Goal: Information Seeking & Learning: Learn about a topic

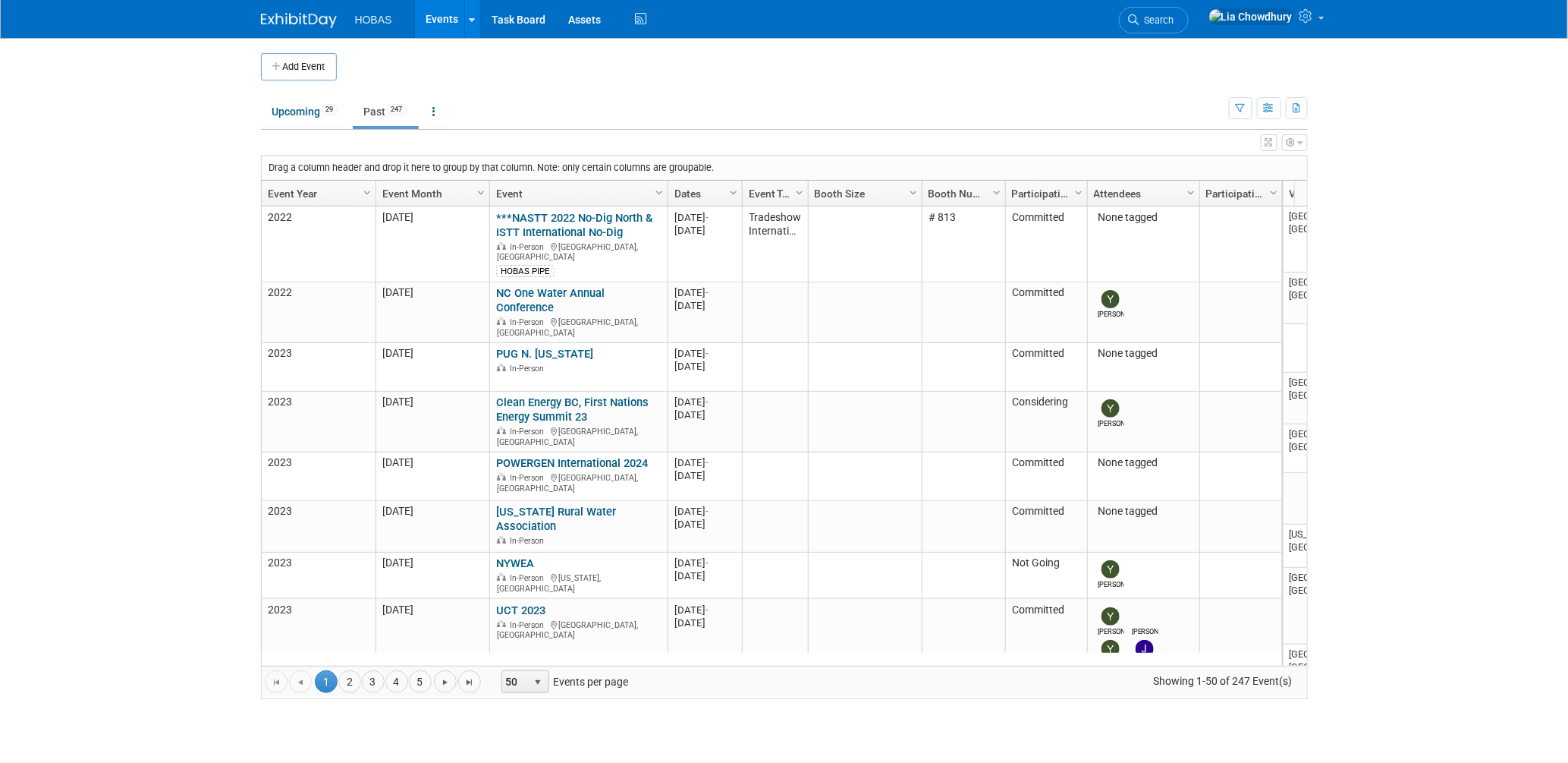
click at [430, 27] on link "Events" at bounding box center [442, 19] width 56 height 38
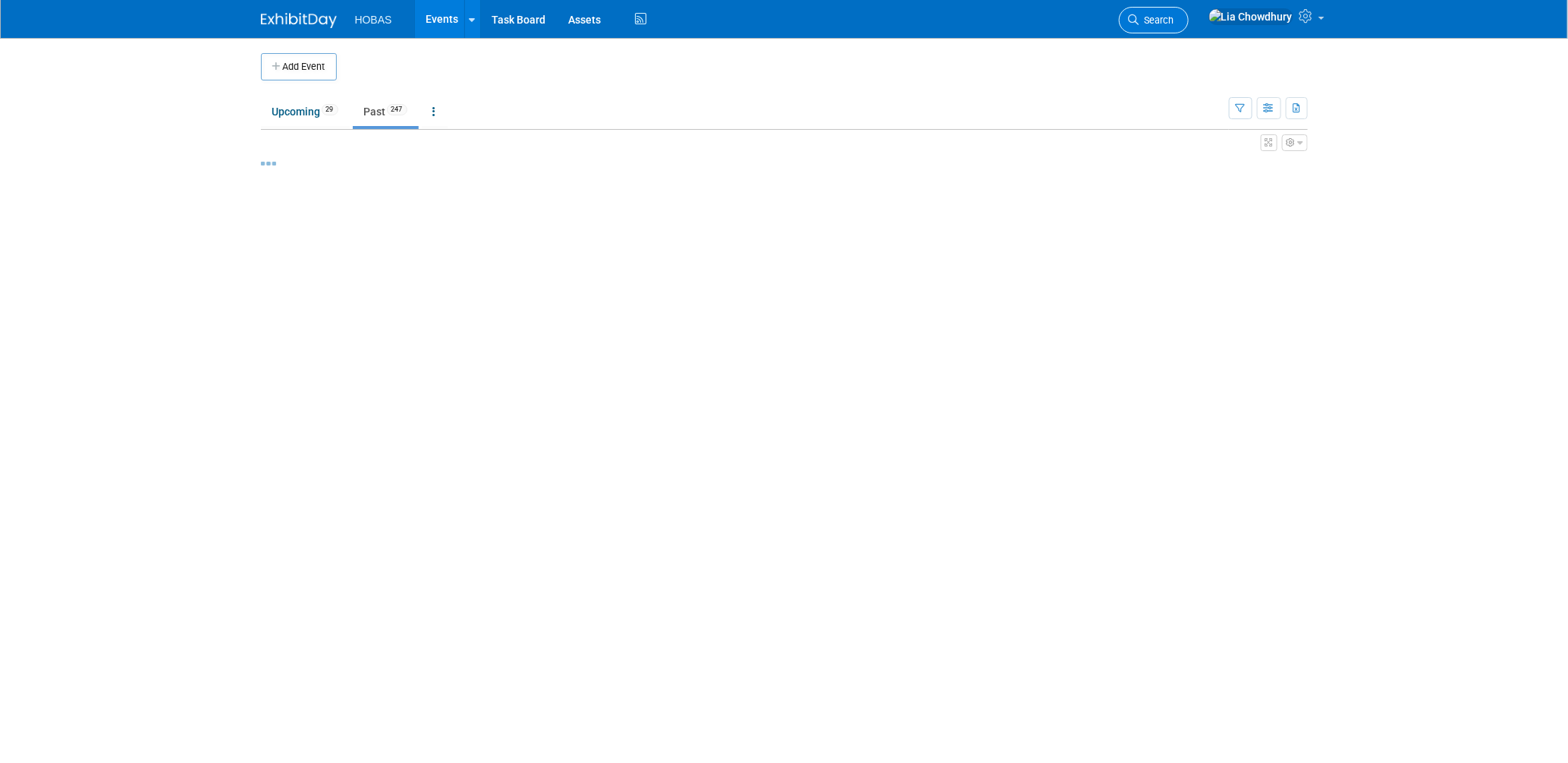
click at [1175, 22] on span "Search" at bounding box center [1156, 20] width 35 height 12
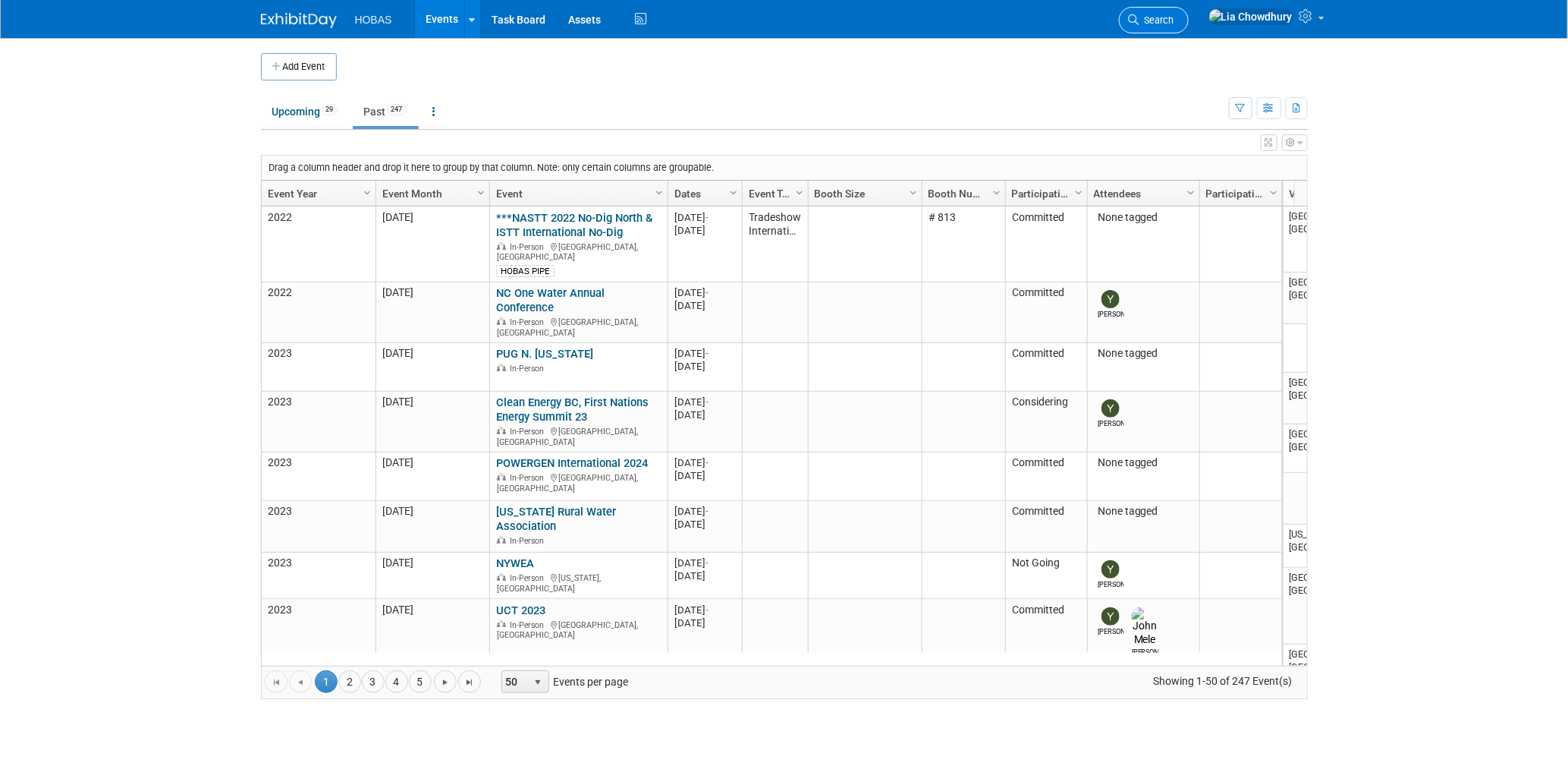
click at [1175, 23] on span "Search" at bounding box center [1156, 20] width 35 height 12
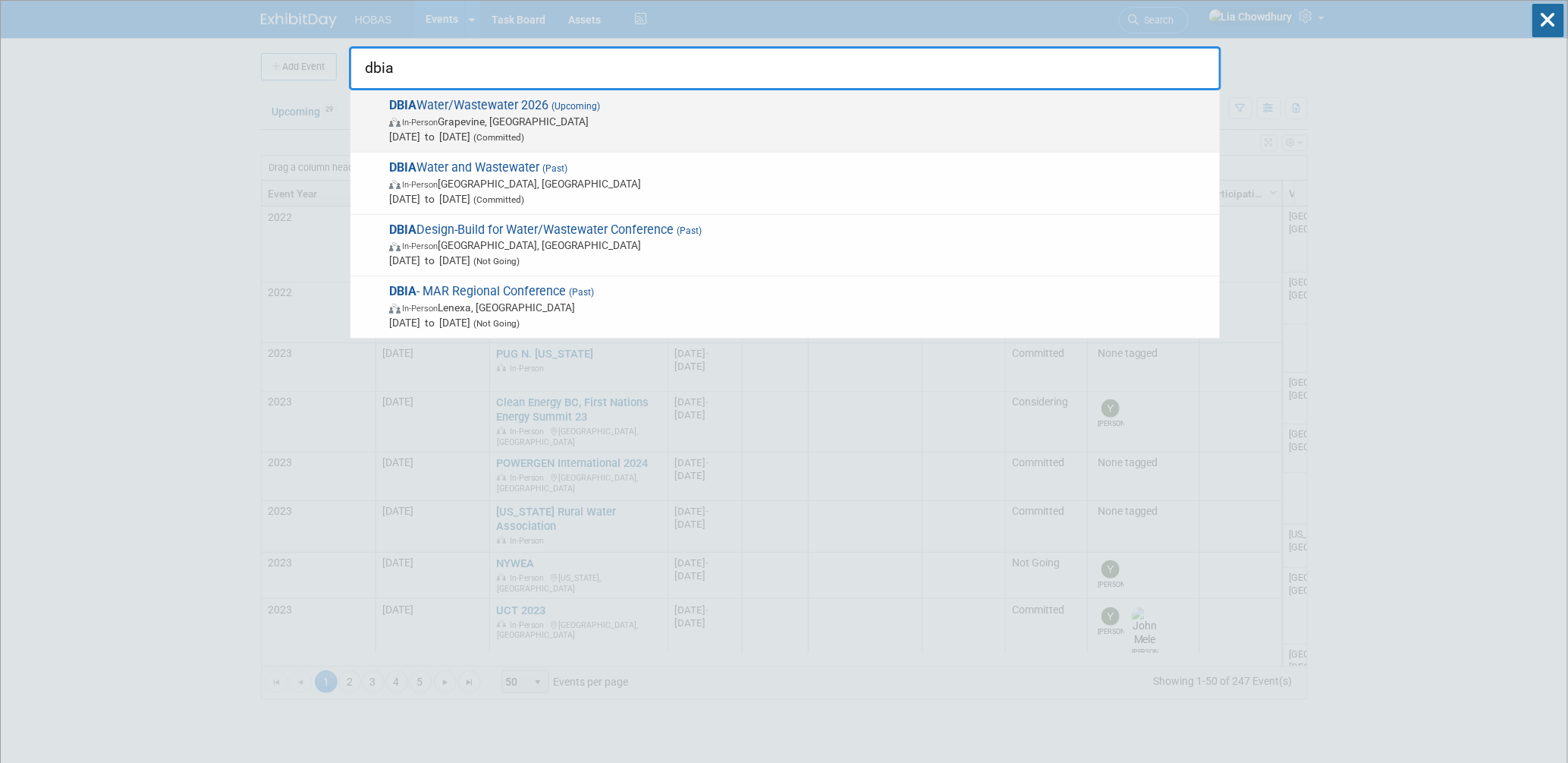
type input "dbia"
click at [893, 103] on span "DBIA Water/Wastewater 2026 (Upcoming) In-Person Grapevine, [GEOGRAPHIC_DATA] [D…" at bounding box center [798, 121] width 827 height 46
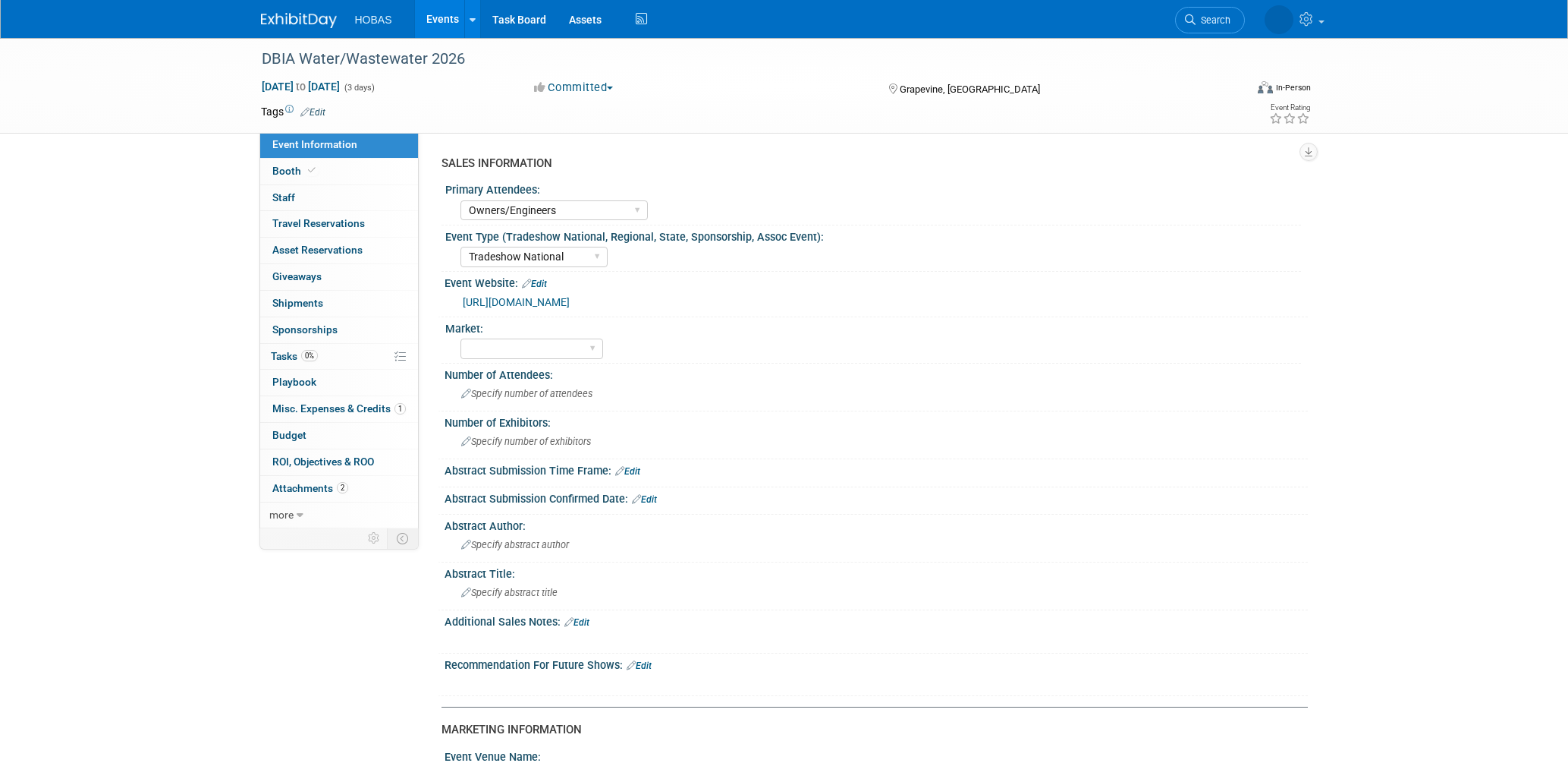
select select "Owners/Engineers"
select select "Tradeshow National"
select select "Exhibiting"
click at [295, 178] on link "Booth" at bounding box center [339, 171] width 158 height 26
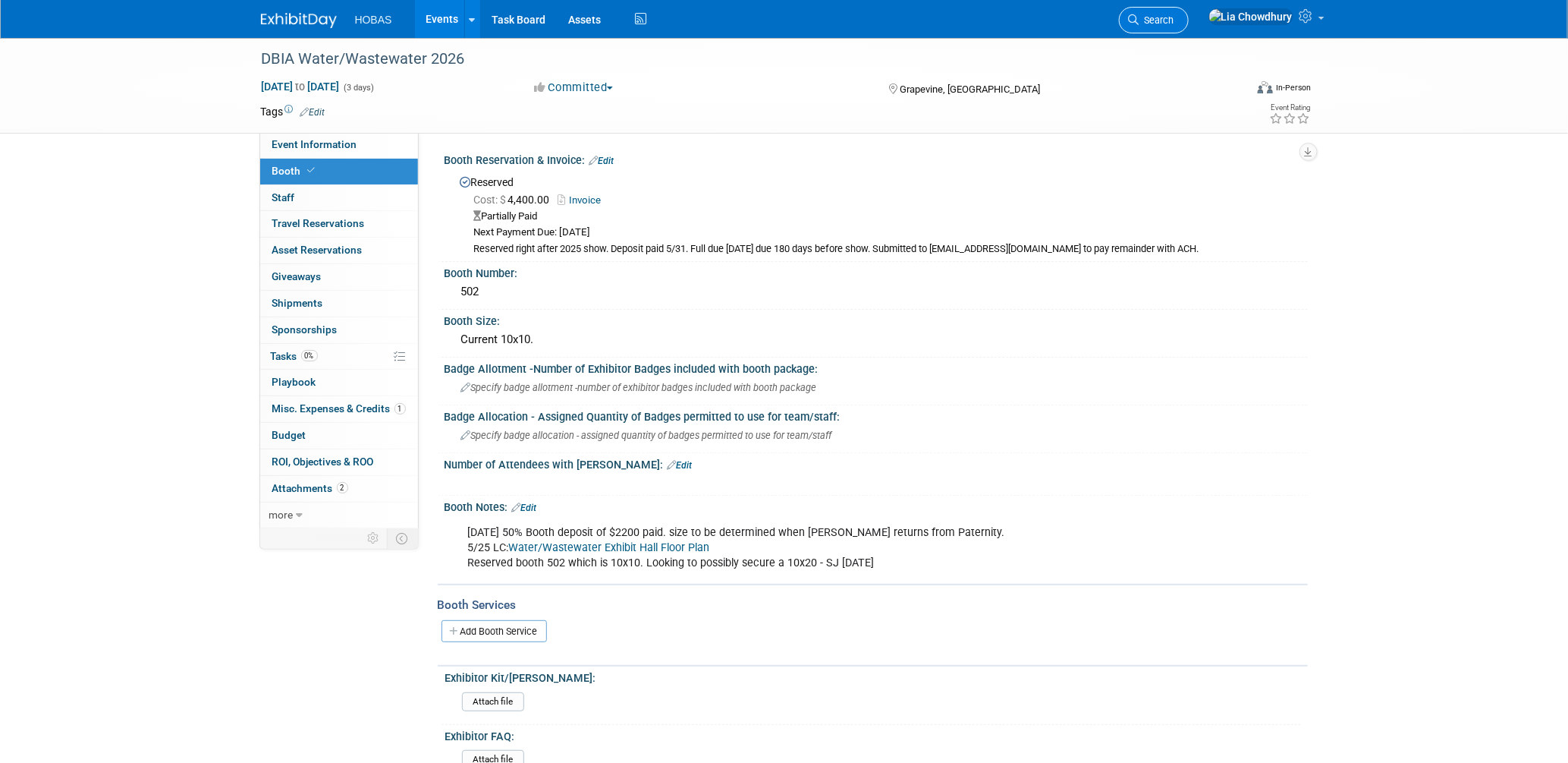
click at [1175, 24] on span "Search" at bounding box center [1156, 20] width 35 height 12
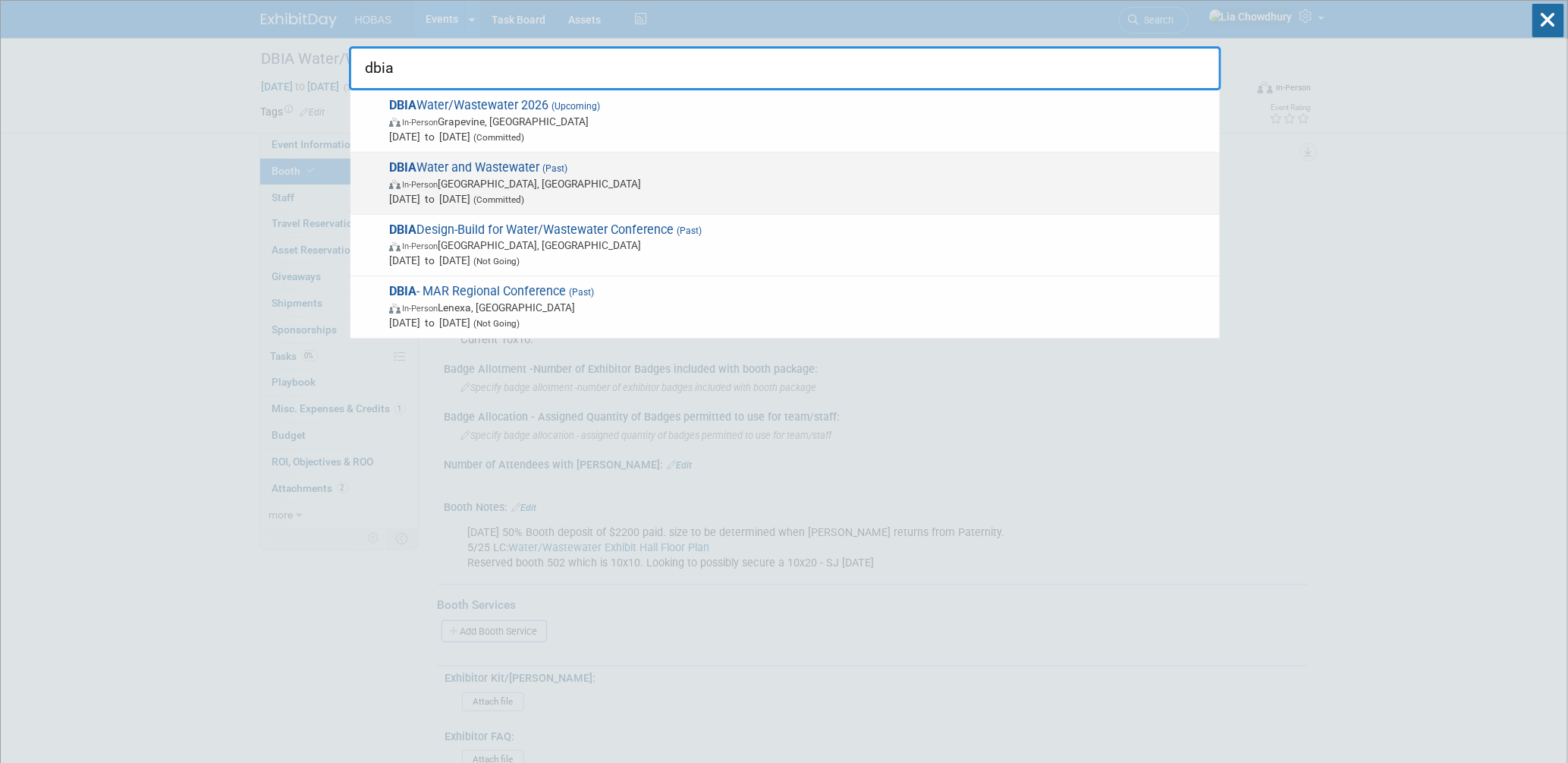
type input "dbia"
click at [560, 169] on span "(Past)" at bounding box center [553, 169] width 28 height 11
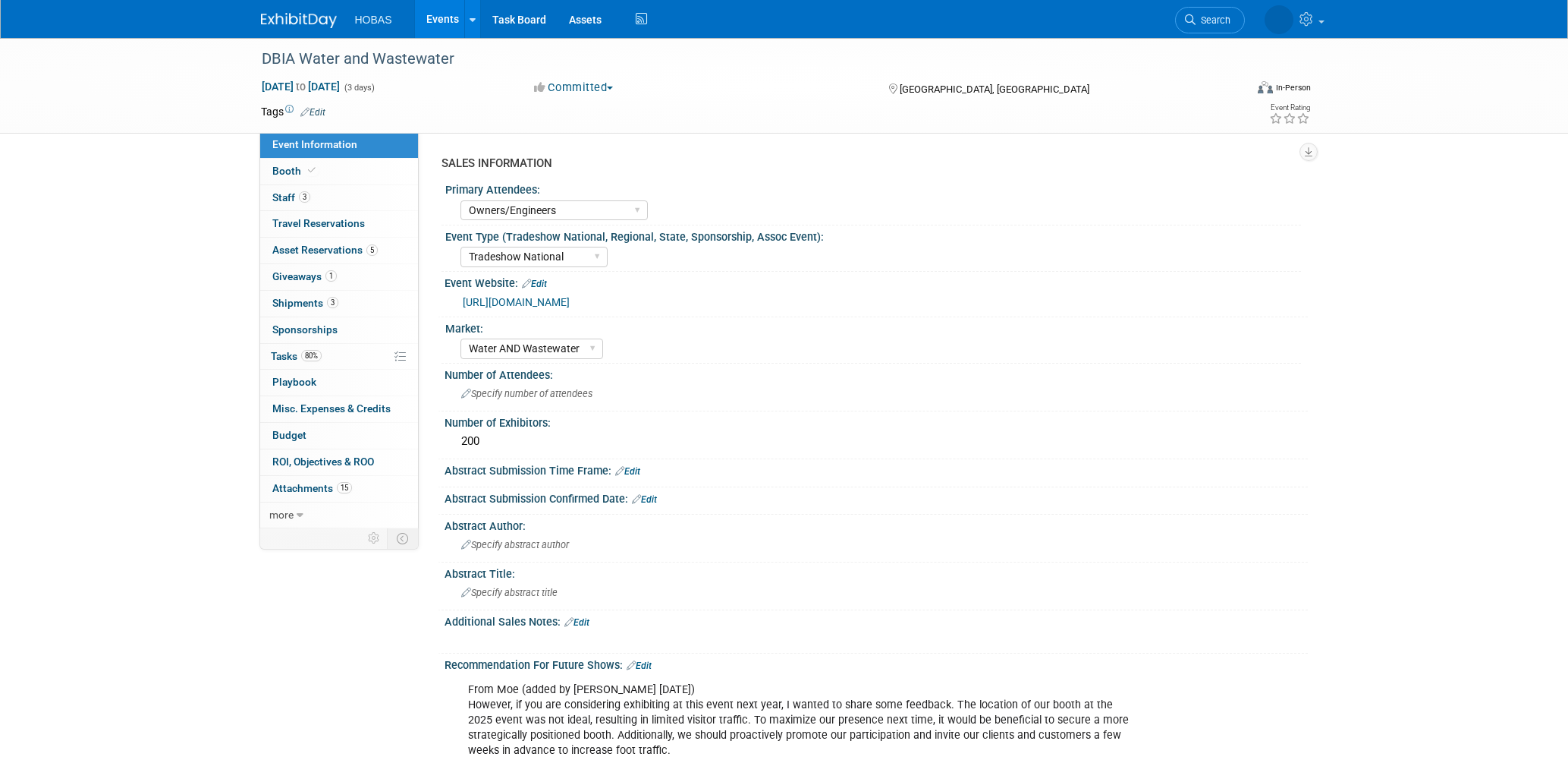
select select "Owners/Engineers"
select select "Tradeshow National"
select select "Water AND Wastewater"
click at [308, 171] on icon at bounding box center [311, 170] width 8 height 8
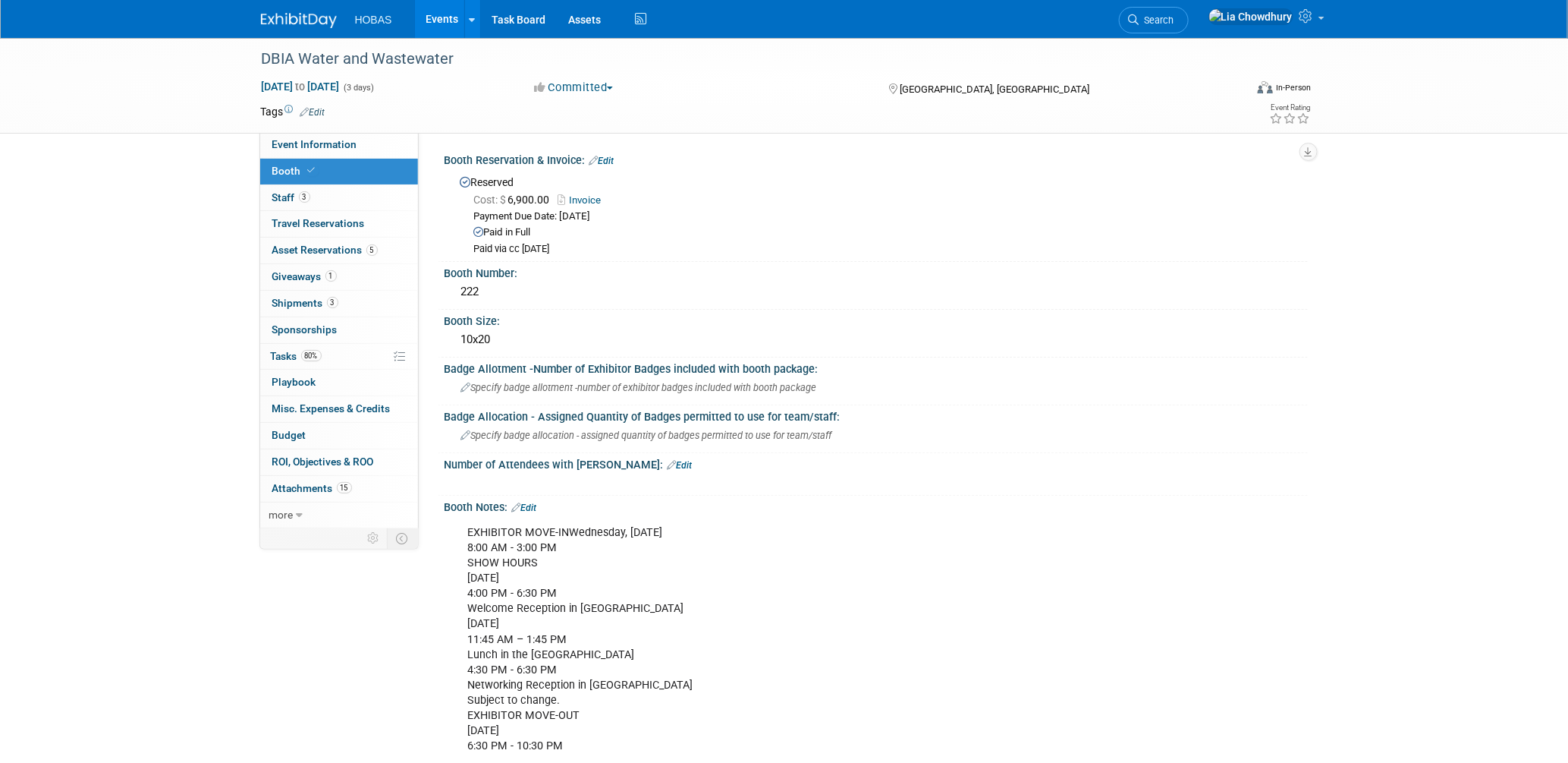
click at [577, 200] on link "Invoice" at bounding box center [584, 200] width 51 height 12
